Goal: Transaction & Acquisition: Purchase product/service

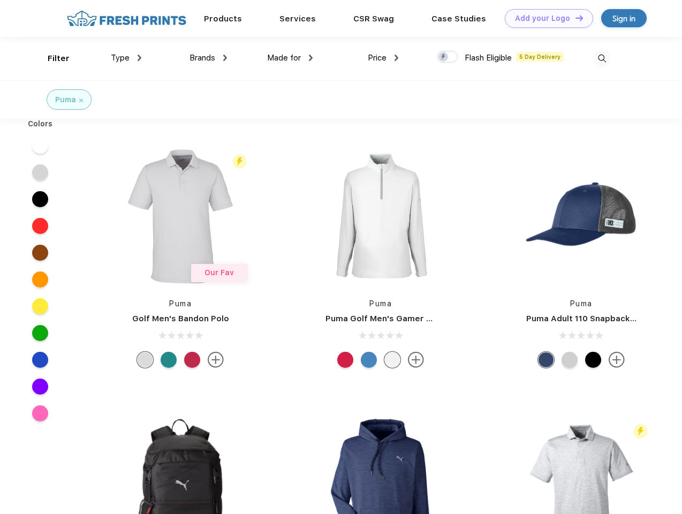
click at [545, 18] on link "Add your Logo Design Tool" at bounding box center [549, 18] width 88 height 19
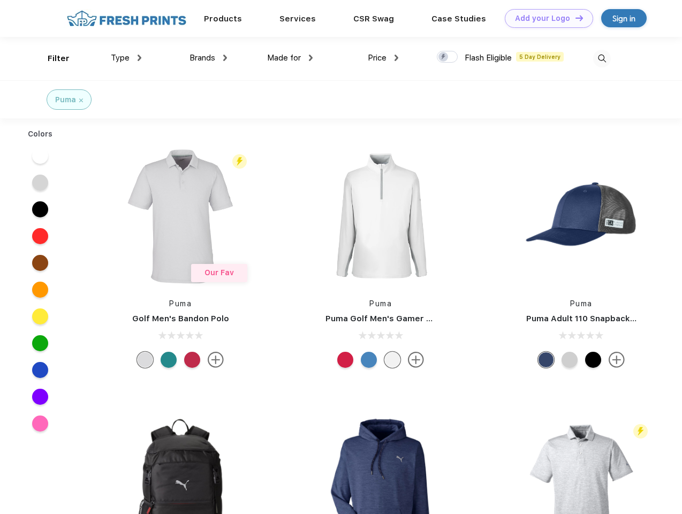
click at [0, 0] on div "Design Tool" at bounding box center [0, 0] width 0 height 0
click at [575, 18] on link "Add your Logo Design Tool" at bounding box center [549, 18] width 88 height 19
click at [51, 58] on div "Filter" at bounding box center [59, 58] width 22 height 12
click at [126, 58] on span "Type" at bounding box center [120, 58] width 19 height 10
click at [208, 58] on span "Brands" at bounding box center [203, 58] width 26 height 10
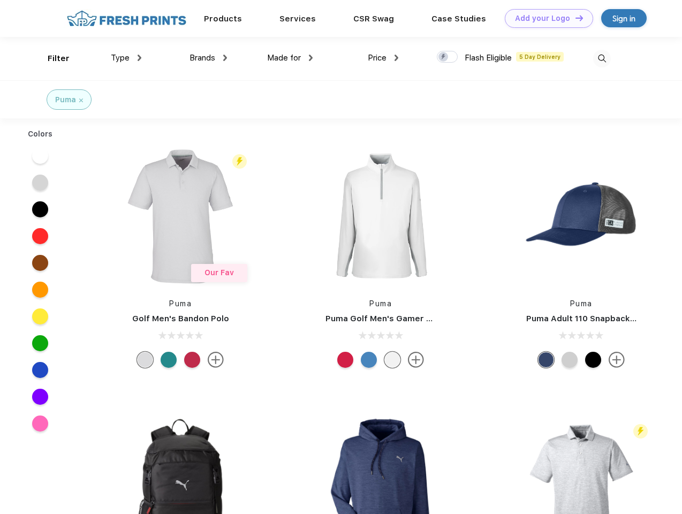
click at [290, 58] on span "Made for" at bounding box center [284, 58] width 34 height 10
click at [383, 58] on span "Price" at bounding box center [377, 58] width 19 height 10
click at [448, 57] on div at bounding box center [447, 57] width 21 height 12
click at [444, 57] on input "checkbox" at bounding box center [440, 53] width 7 height 7
click at [602, 58] on img at bounding box center [602, 59] width 18 height 18
